Goal: Information Seeking & Learning: Check status

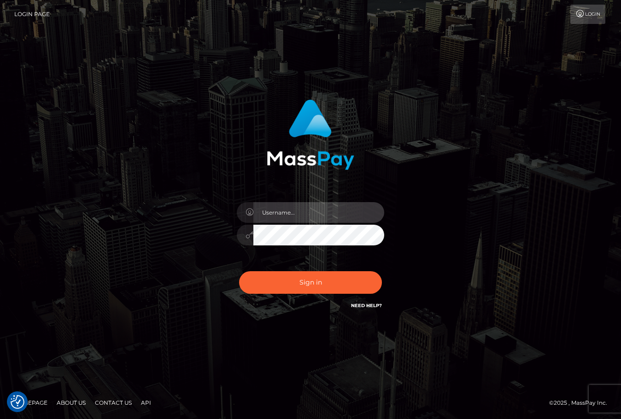
click at [281, 211] on input "text" at bounding box center [319, 212] width 131 height 21
type input "ChristianC.xcite"
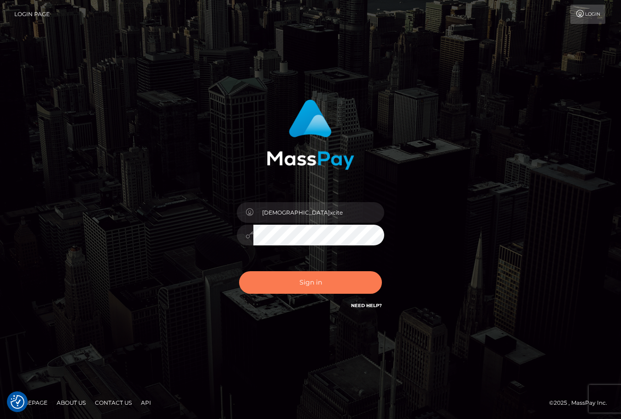
click at [319, 280] on button "Sign in" at bounding box center [310, 282] width 143 height 23
click at [309, 285] on button "Sign in" at bounding box center [310, 282] width 143 height 23
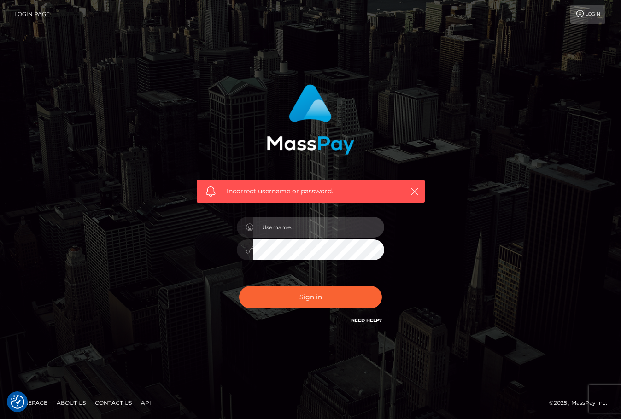
click at [299, 234] on input "text" at bounding box center [319, 227] width 131 height 21
type input "ChristianC.xcite"
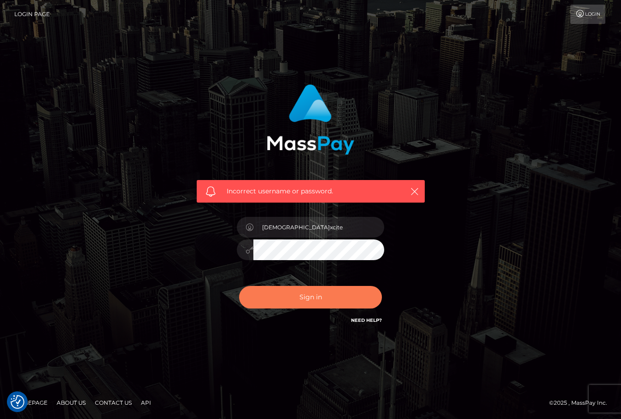
click at [300, 294] on button "Sign in" at bounding box center [310, 297] width 143 height 23
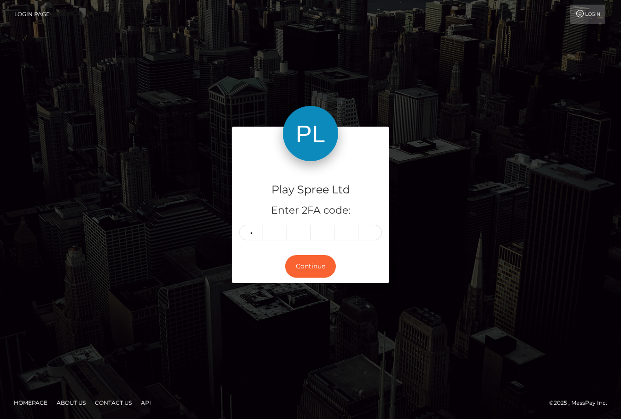
type input "7"
type input "5"
type input "8"
type input "4"
type input "2"
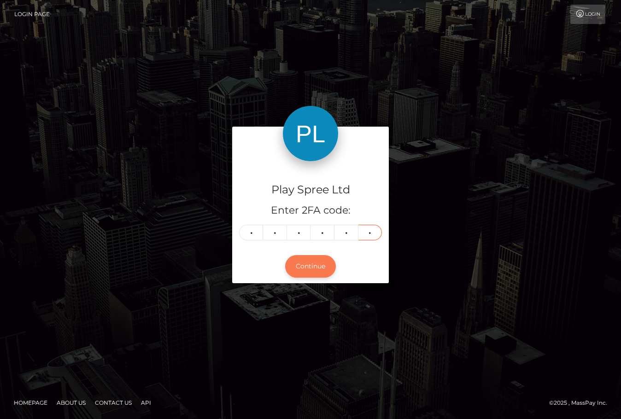
type input "1"
click at [318, 261] on button "Continue" at bounding box center [310, 266] width 51 height 23
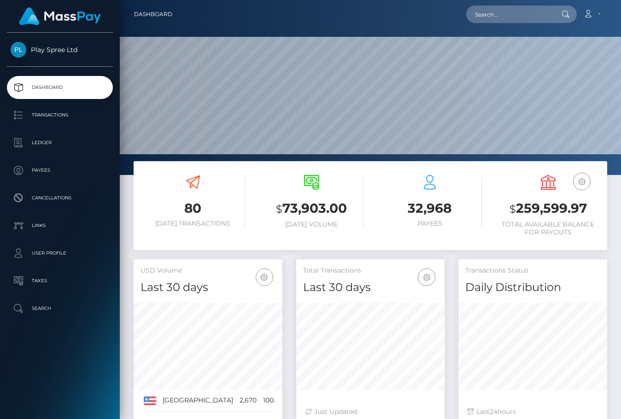
scroll to position [164, 148]
click at [516, 12] on input "text" at bounding box center [509, 15] width 87 height 18
paste input "1616898"
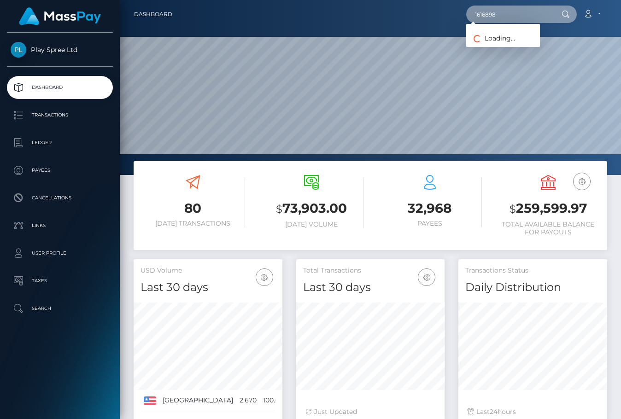
type input "1616898"
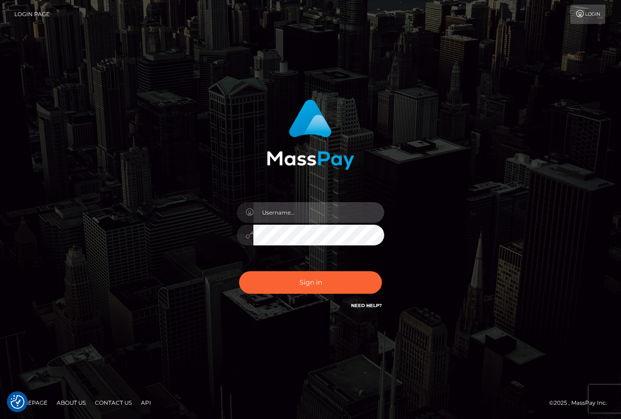
click at [293, 212] on input "text" at bounding box center [319, 212] width 131 height 21
type input "christianc.xcite"
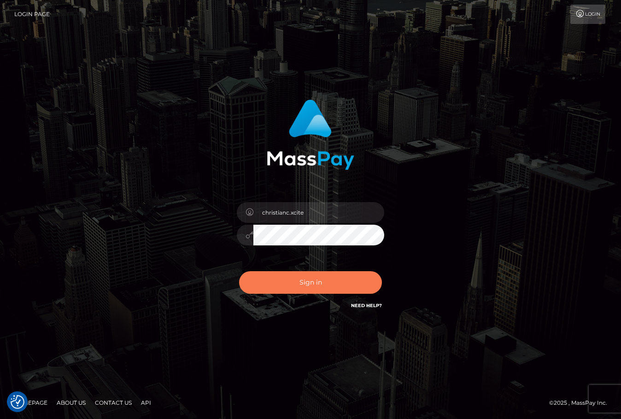
click at [310, 284] on button "Sign in" at bounding box center [310, 282] width 143 height 23
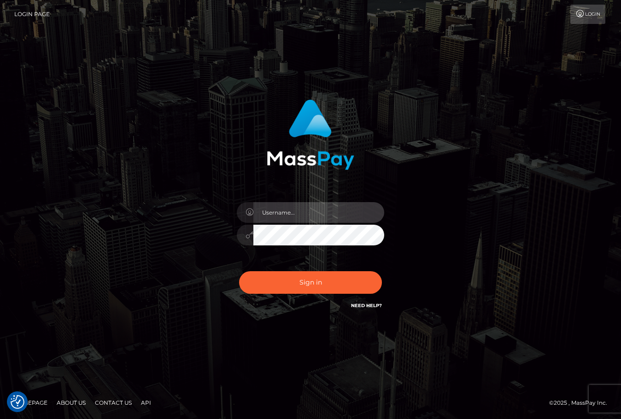
click at [283, 209] on input "text" at bounding box center [319, 212] width 131 height 21
type input "christianc.xcite"
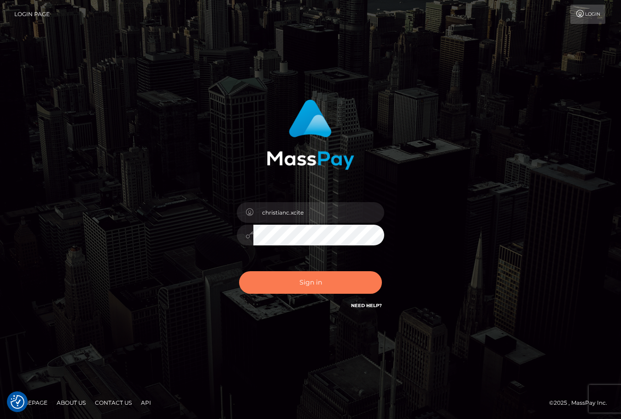
click at [325, 284] on button "Sign in" at bounding box center [310, 282] width 143 height 23
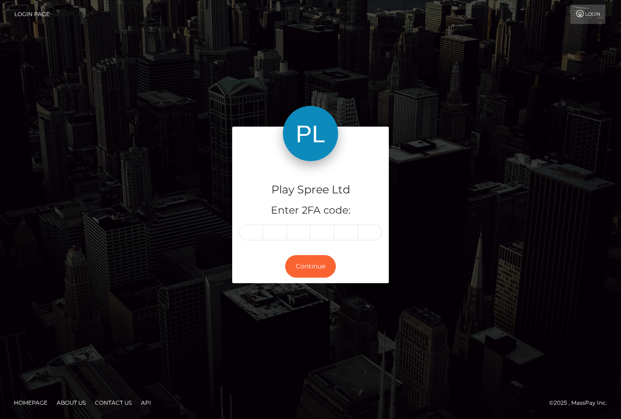
click at [253, 234] on input "text" at bounding box center [251, 233] width 24 height 16
type input "4"
type input "1"
type input "3"
type input "1"
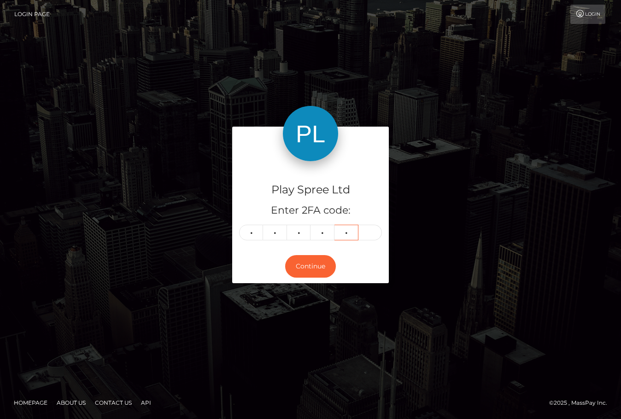
type input "5"
type input "6"
click at [317, 270] on button "Continue" at bounding box center [310, 266] width 51 height 23
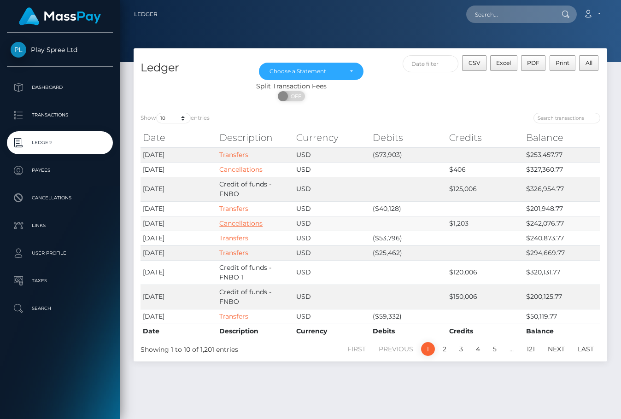
click at [239, 225] on link "Cancellations" at bounding box center [240, 223] width 43 height 8
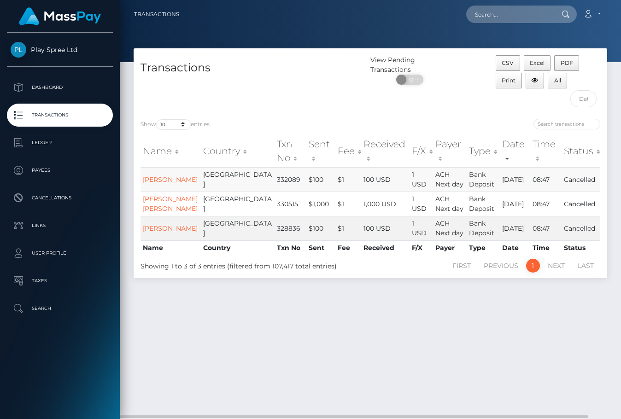
click at [275, 182] on td "332089" at bounding box center [290, 179] width 31 height 24
click at [275, 180] on td "332089" at bounding box center [290, 179] width 31 height 24
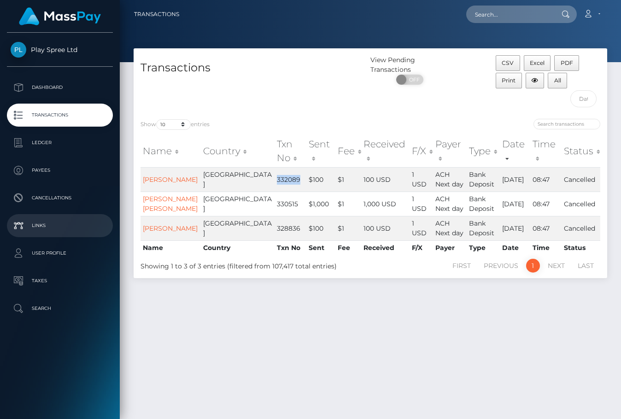
copy td "332089"
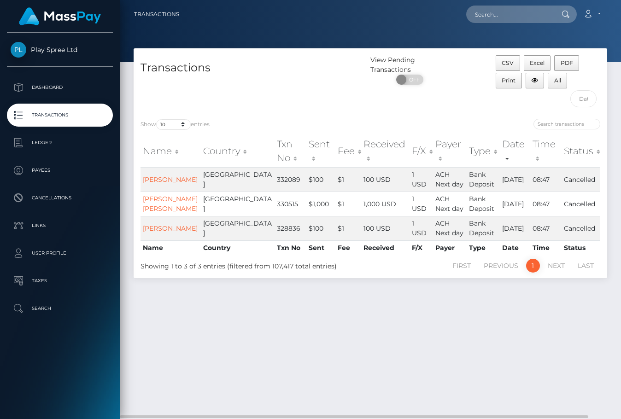
click at [457, 96] on div "View Pending Transactions ON OFF" at bounding box center [430, 83] width 118 height 57
click at [275, 206] on td "330515" at bounding box center [290, 204] width 31 height 24
copy td "330515"
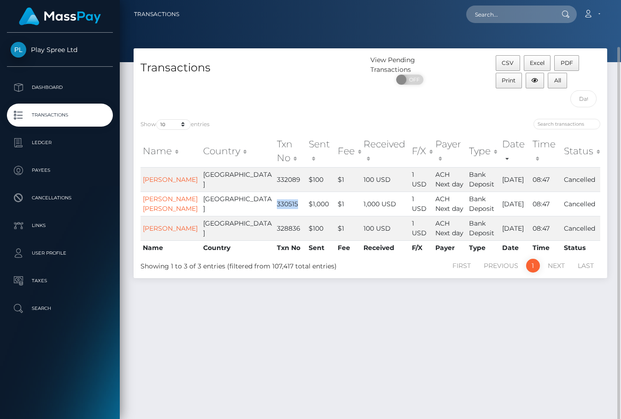
scroll to position [24, 0]
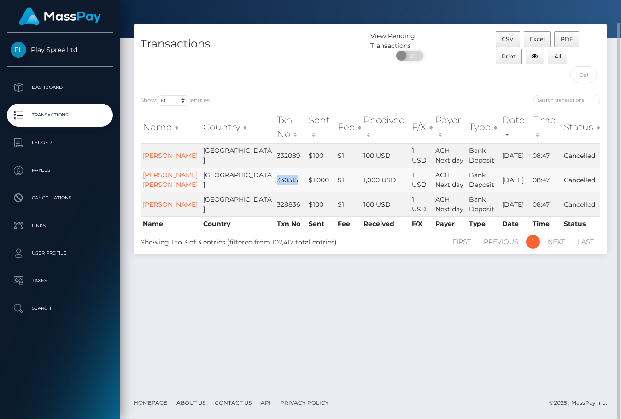
click at [275, 183] on td "330515" at bounding box center [290, 180] width 31 height 24
click at [476, 81] on div "View Pending Transactions ON OFF" at bounding box center [430, 59] width 118 height 57
click at [275, 217] on td "328836" at bounding box center [290, 204] width 31 height 24
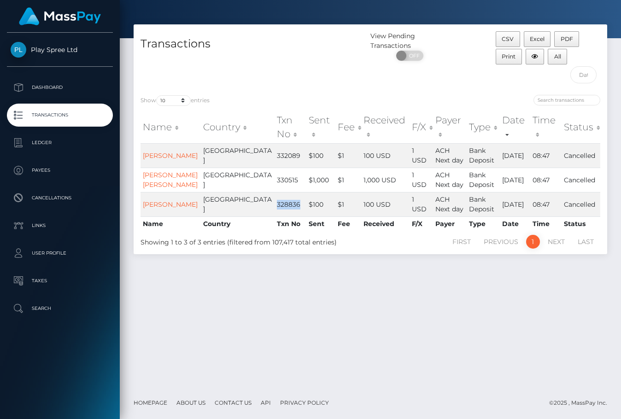
copy td "328836"
click at [514, 303] on div "Transactions View Pending Transactions ON OFF CSV Excel PDF Print All Show 10 2…" at bounding box center [370, 205] width 501 height 363
click at [560, 324] on div "Transactions View Pending Transactions ON OFF CSV Excel PDF Print All Show 10 2…" at bounding box center [370, 205] width 501 height 363
click at [511, 37] on span "CSV" at bounding box center [508, 38] width 12 height 7
